Goal: Communication & Community: Answer question/provide support

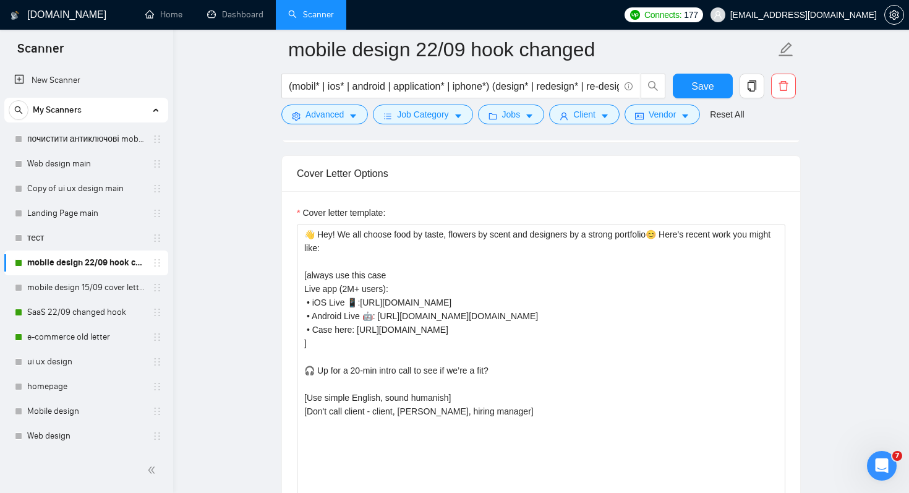
scroll to position [1332, 0]
click at [879, 463] on icon "Open Intercom Messenger" at bounding box center [880, 464] width 20 height 20
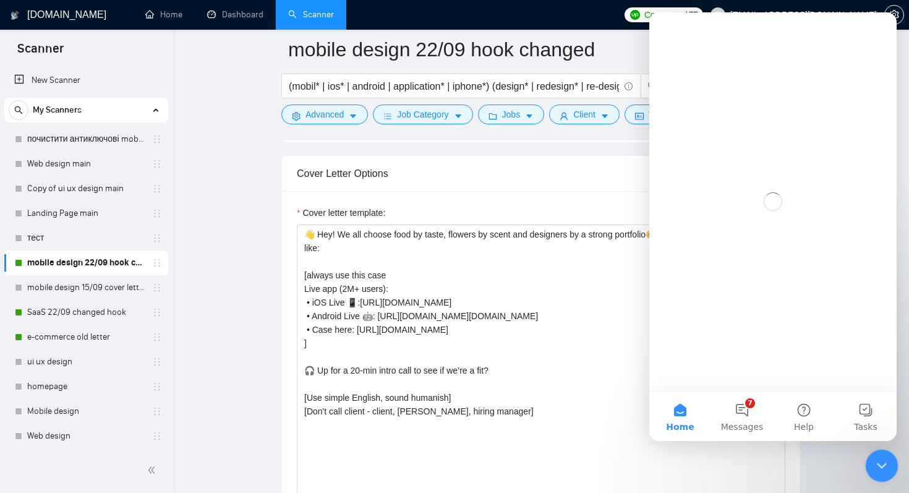
scroll to position [0, 0]
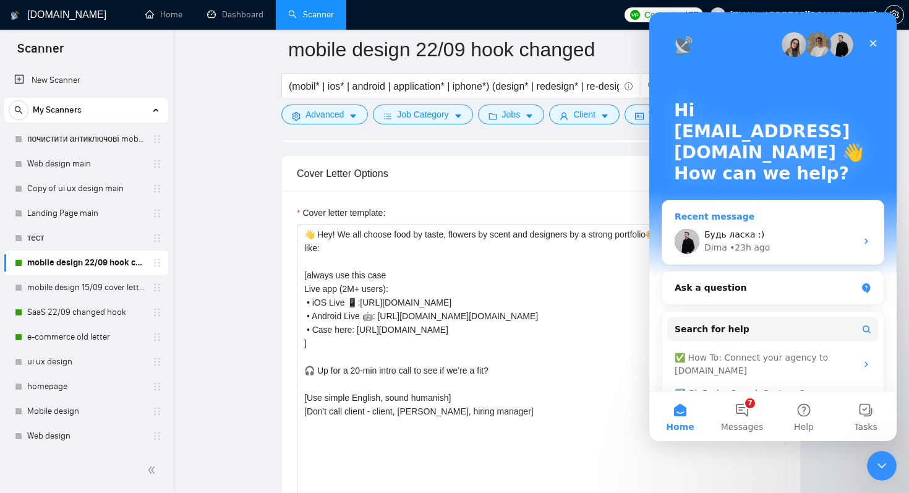
click at [755, 210] on div "Recent message" at bounding box center [773, 216] width 197 height 13
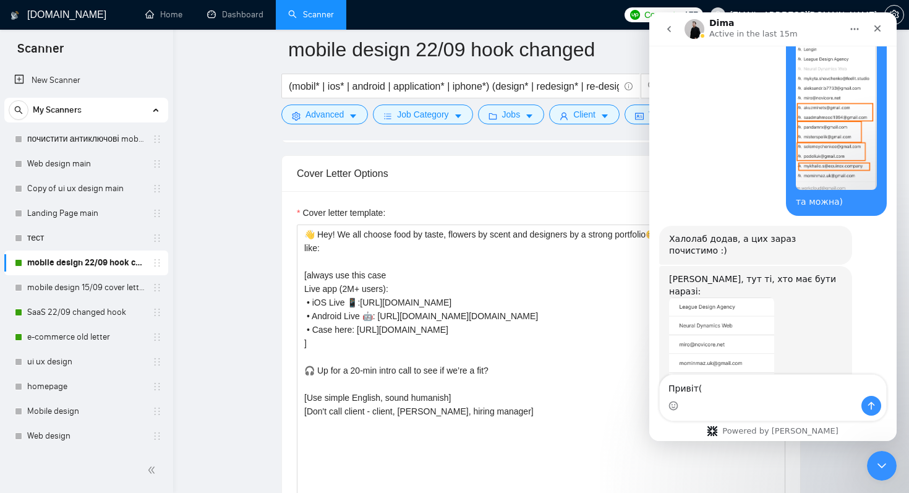
scroll to position [12553, 0]
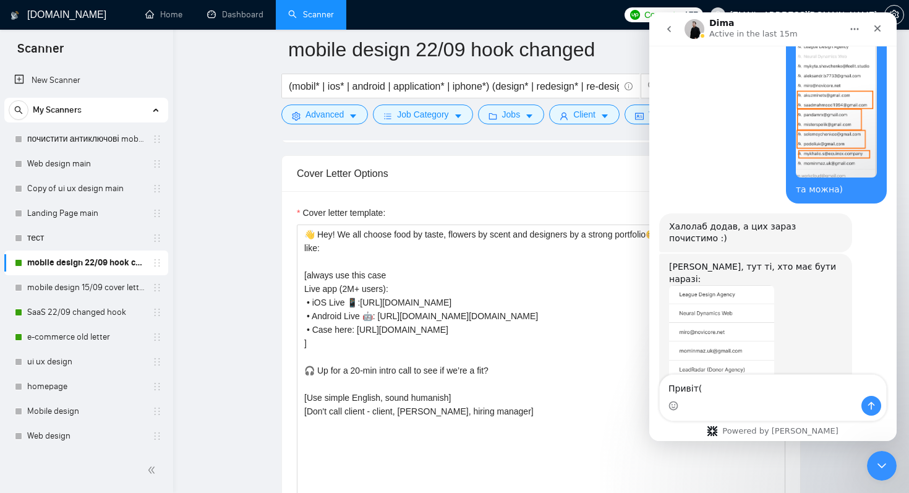
drag, startPoint x: 732, startPoint y: 72, endPoint x: 847, endPoint y: 134, distance: 130.6
copy div "Привіт! Додайте, будь ласка: peppernode solidappmaker alpacked techlexity [PERS…"
click at [711, 384] on textarea "Привіт(" at bounding box center [773, 385] width 226 height 21
click at [711, 377] on textarea "Привіт(" at bounding box center [773, 385] width 226 height 21
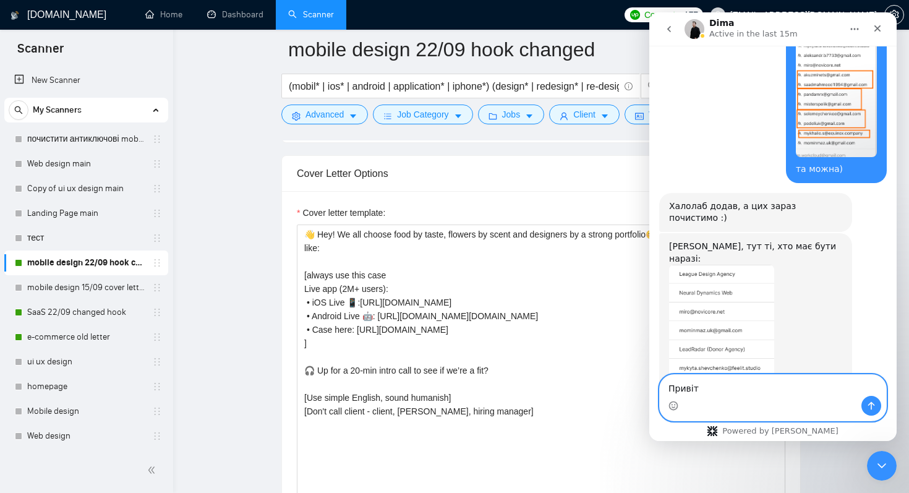
scroll to position [12578, 0]
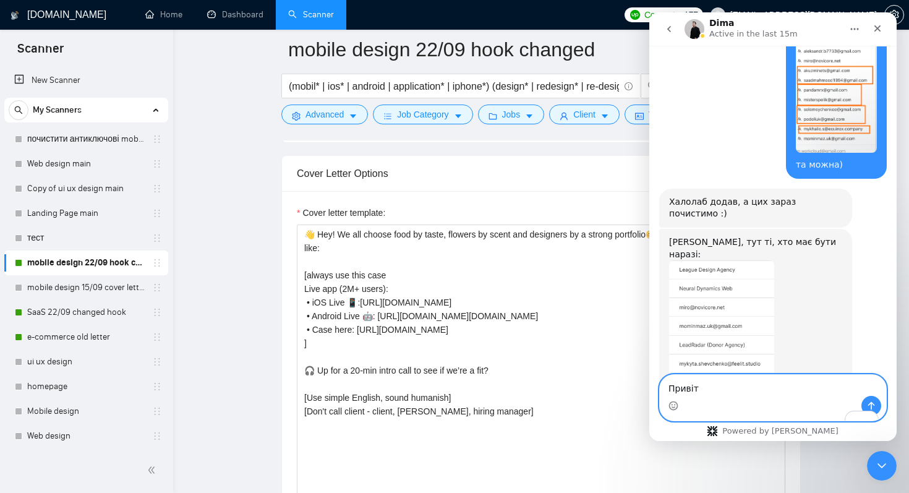
paste textarea "Привіт! Додайте, будь ласка: peppernode solidappmaker alpacked techlexity [PERS…"
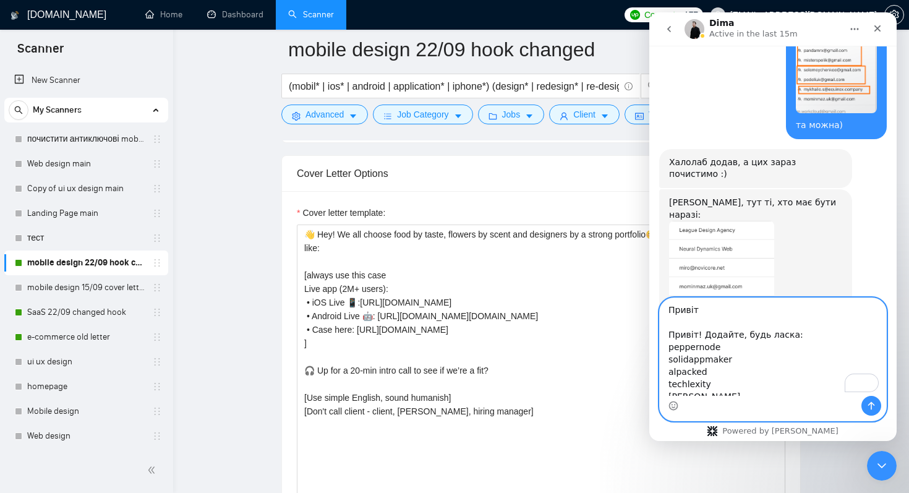
scroll to position [0, 0]
drag, startPoint x: 800, startPoint y: 338, endPoint x: 664, endPoint y: 335, distance: 136.1
click at [664, 335] on textarea "Привіт Привіт! Додайте, будь ласка: peppernode solidappmaker alpacked techlexit…" at bounding box center [773, 347] width 226 height 98
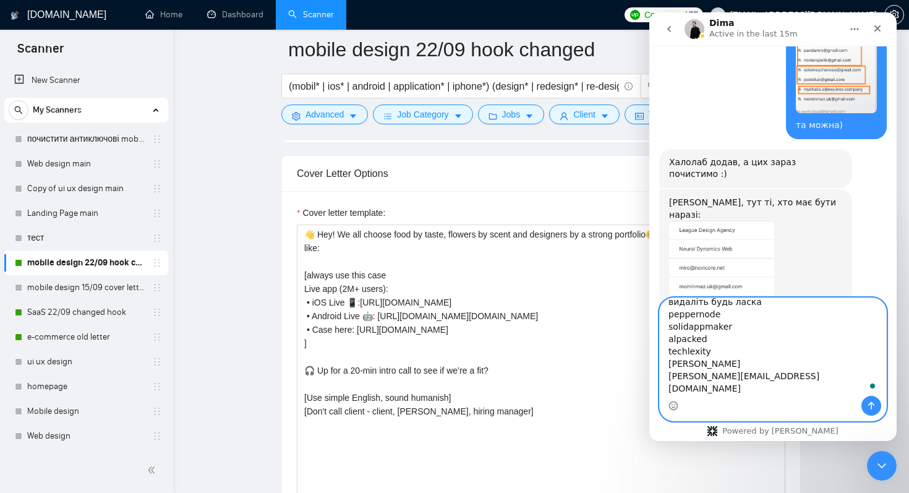
click at [786, 384] on textarea "Привіт видаліть будь ласка peppernode solidappmaker alpacked techlexity [PERSON…" at bounding box center [773, 347] width 226 height 98
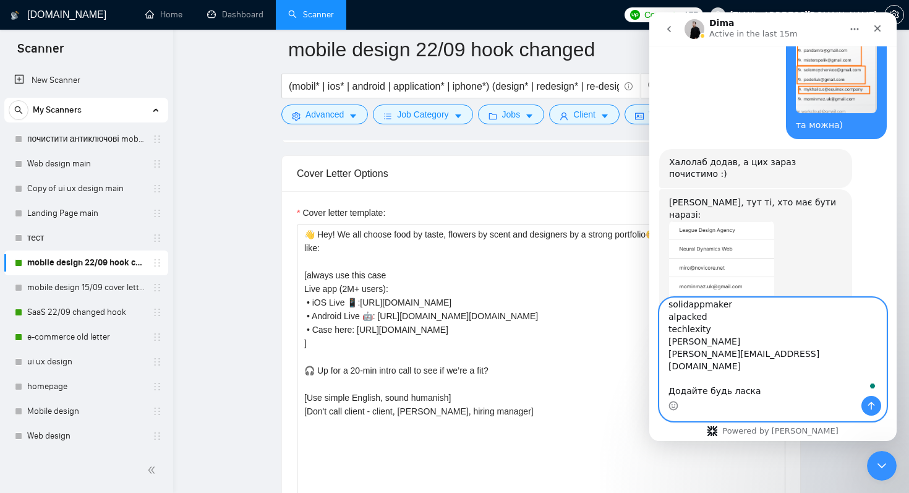
scroll to position [0, 0]
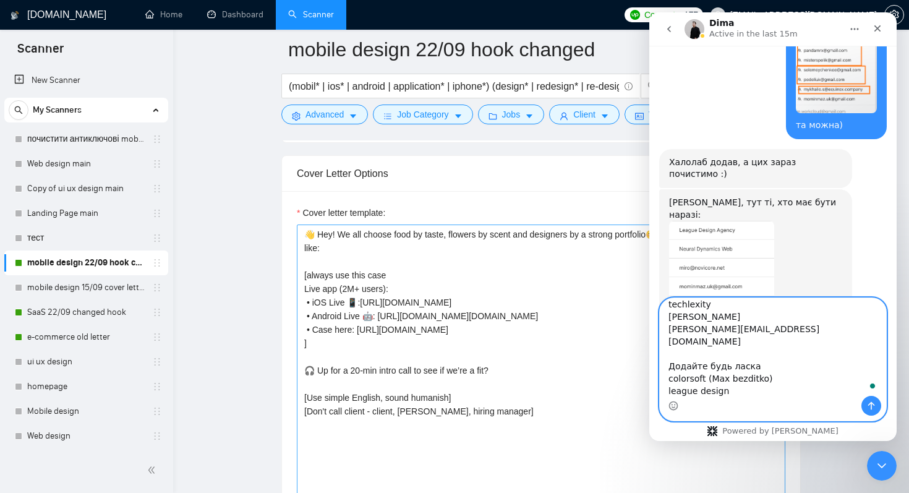
paste textarea "[EMAIL_ADDRESS][DOMAIN_NAME]"
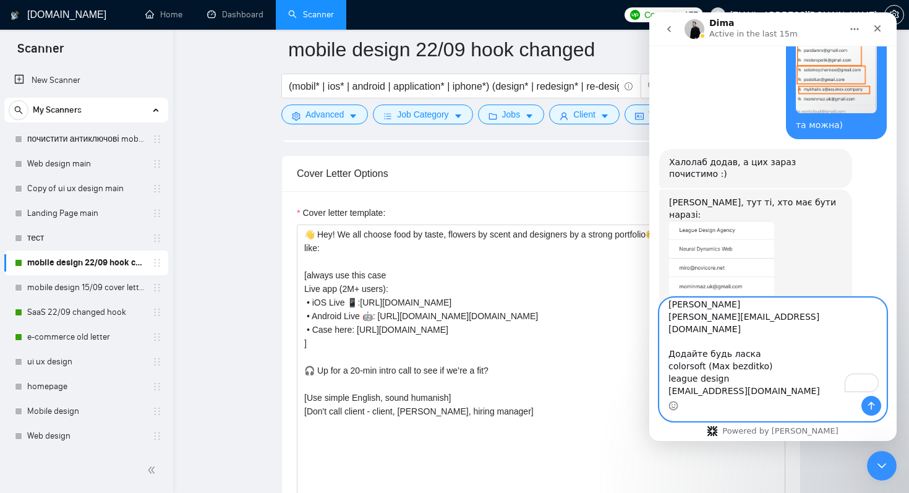
click at [793, 380] on textarea "Привіт видаліть будь ласка peppernode solidappmaker alpacked techlexity [PERSON…" at bounding box center [773, 347] width 226 height 98
type textarea "Привіт видаліть будь ласка peppernode solidappmaker alpacked techlexity [PERSON…"
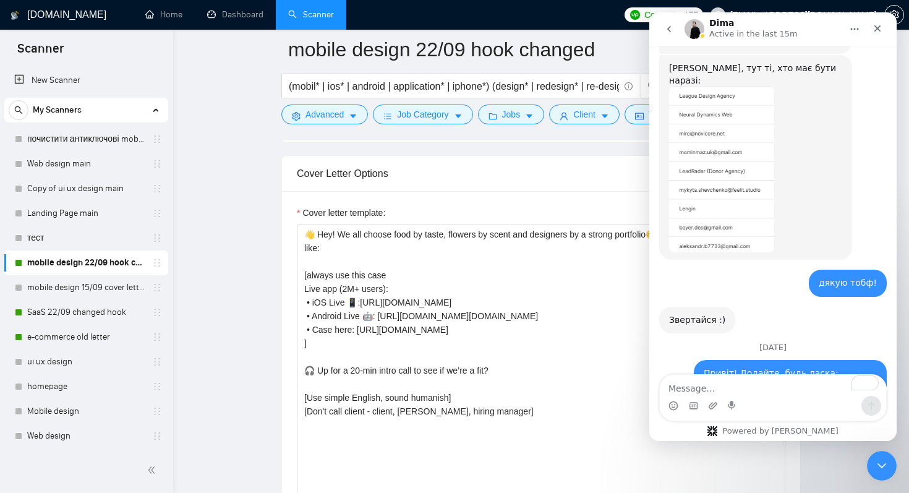
scroll to position [12789, 0]
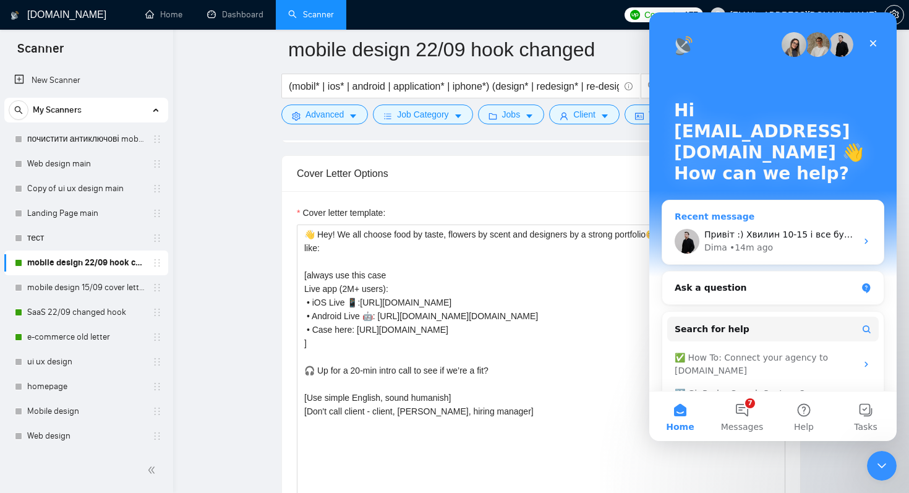
click at [790, 236] on span "Привіт :) Хвилин 10-15 і все буде готово 🙌" at bounding box center [804, 234] width 198 height 10
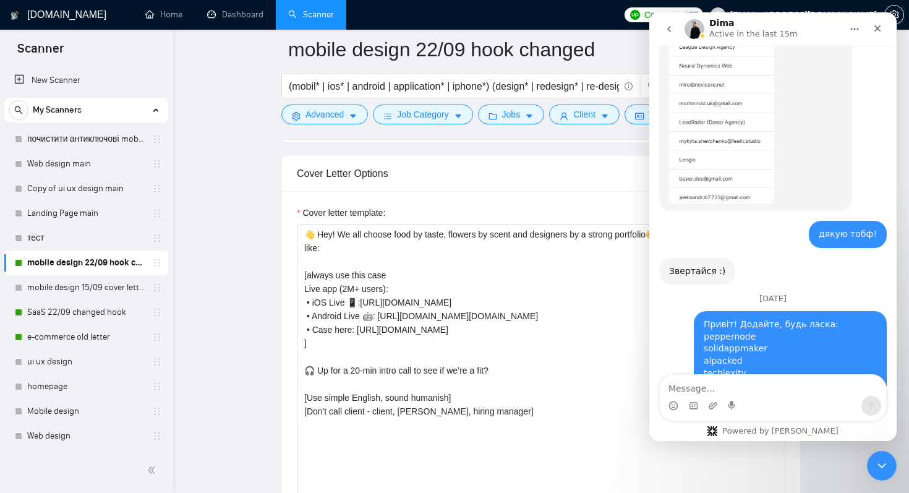
scroll to position [12867, 0]
